Goal: Information Seeking & Learning: Learn about a topic

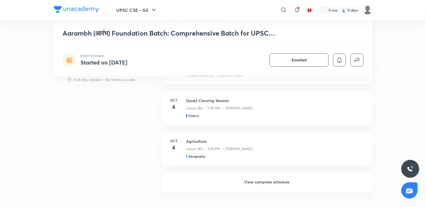
scroll to position [537, 0]
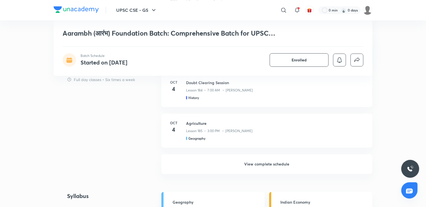
click at [302, 167] on h6 "View complete schedule" at bounding box center [266, 164] width 211 height 20
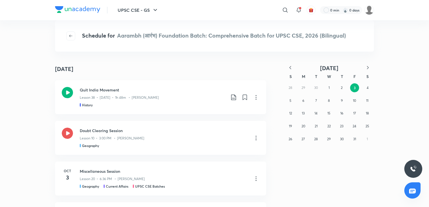
click at [291, 67] on icon "button" at bounding box center [290, 68] width 6 height 6
click at [291, 68] on icon "button" at bounding box center [290, 68] width 6 height 6
click at [291, 67] on icon "button" at bounding box center [290, 68] width 6 height 6
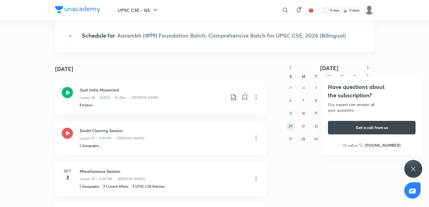
click at [292, 124] on abbr "20" at bounding box center [290, 126] width 4 height 4
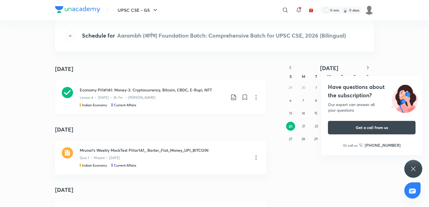
click at [184, 87] on div "Economy Pill#1A1: Money-3: Cryptocurrency, Bitcoin, CBDC, E-Rupi, NFT Lesson 4 …" at bounding box center [160, 97] width 211 height 34
